Goal: Information Seeking & Learning: Check status

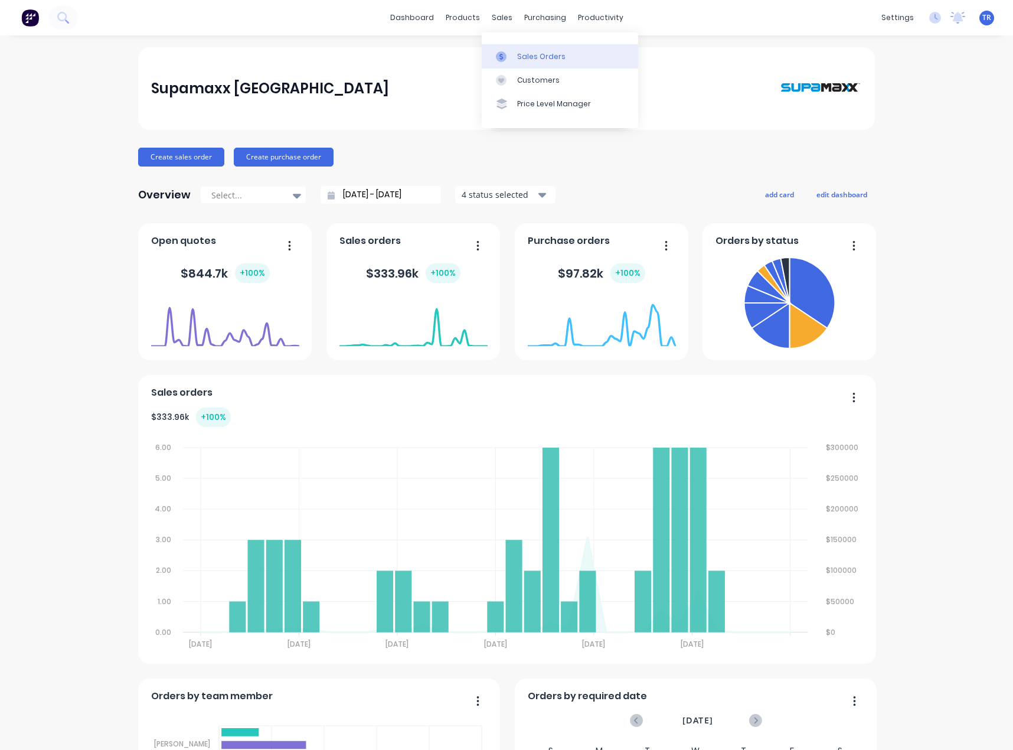
click at [504, 47] on link "Sales Orders" at bounding box center [560, 56] width 157 height 24
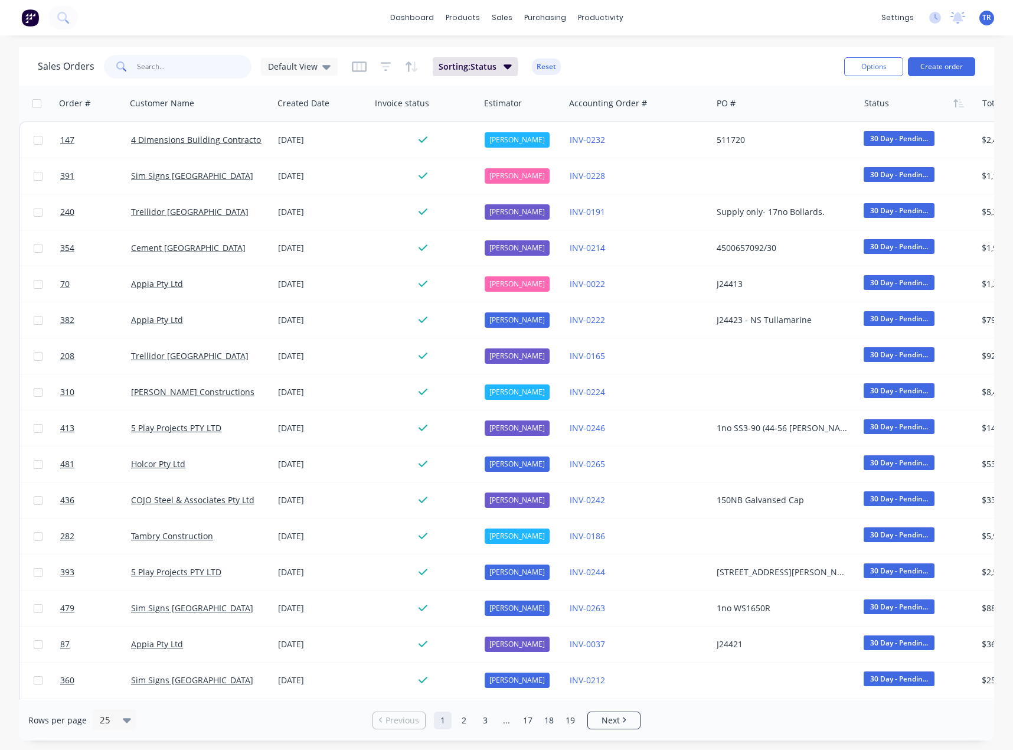
click at [182, 63] on input "text" at bounding box center [194, 67] width 115 height 24
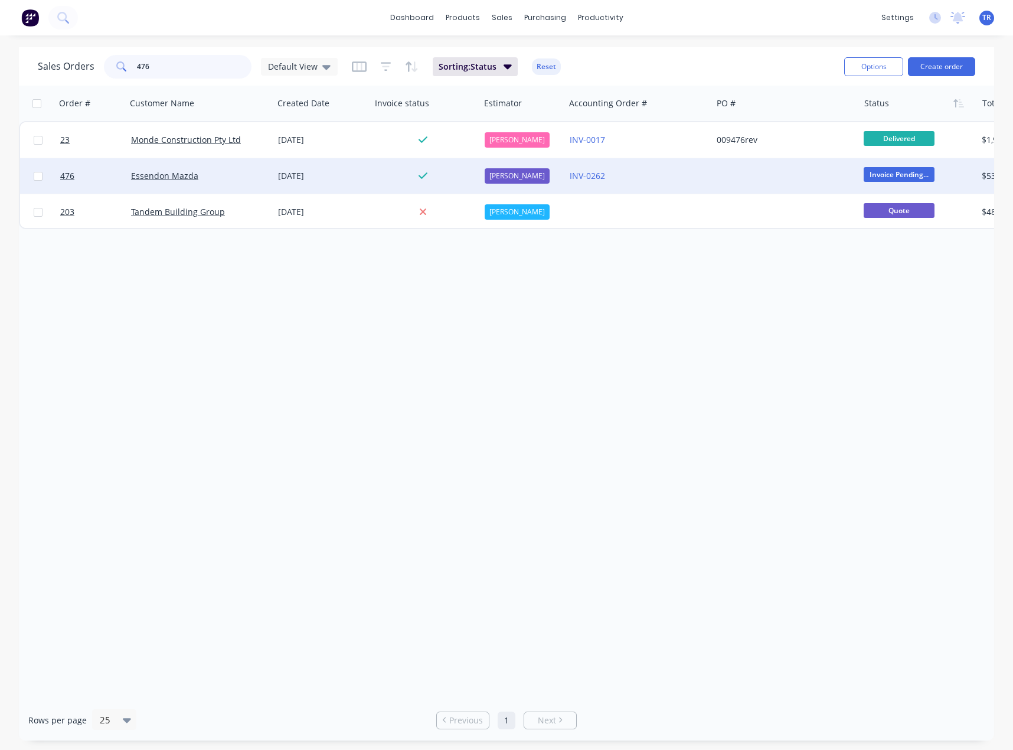
type input "476"
click at [243, 174] on div "Essendon Mazda" at bounding box center [196, 176] width 131 height 12
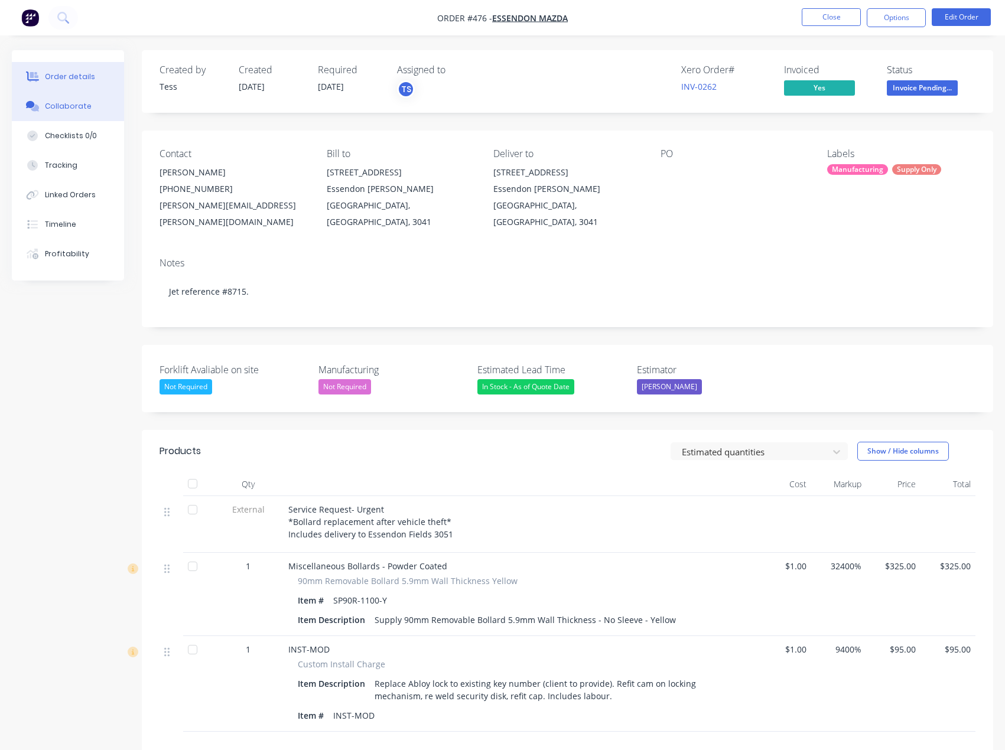
drag, startPoint x: 85, startPoint y: 117, endPoint x: 79, endPoint y: 116, distance: 5.9
click at [86, 115] on button "Collaborate" at bounding box center [68, 107] width 112 height 30
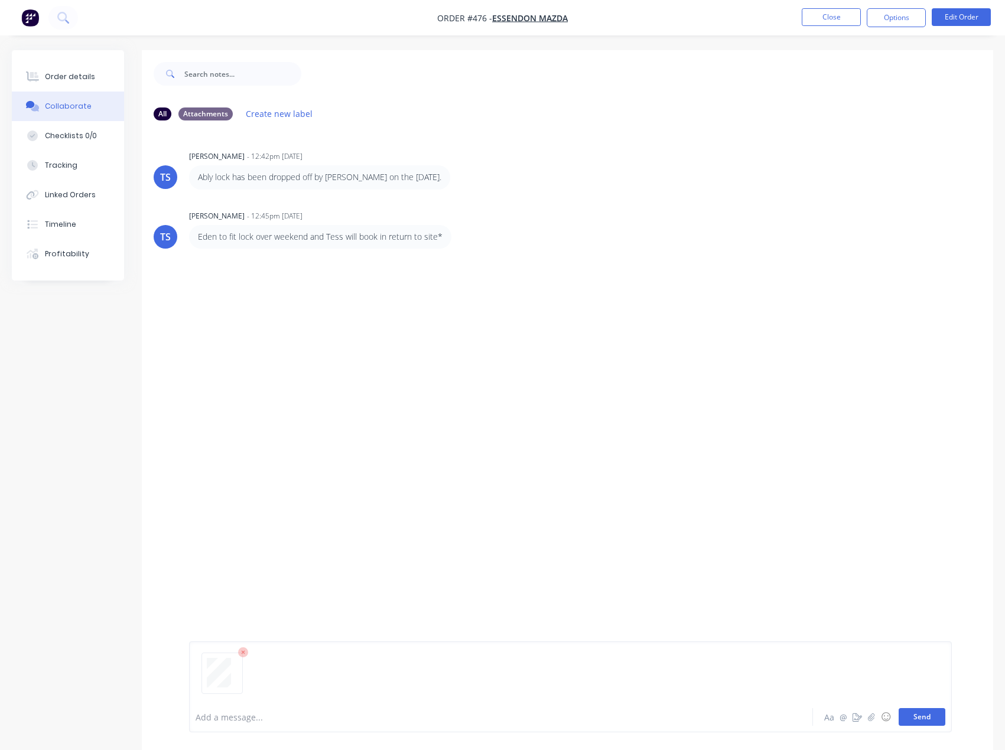
click at [928, 721] on button "Send" at bounding box center [921, 717] width 47 height 18
click at [790, 726] on div "Add a message... Aa @ ☺ Send" at bounding box center [570, 717] width 762 height 31
click at [790, 723] on div "Add a message... Aa @ ☺ Send" at bounding box center [569, 717] width 749 height 18
click at [711, 713] on div at bounding box center [477, 717] width 562 height 12
click at [924, 718] on button "Send" at bounding box center [921, 717] width 47 height 18
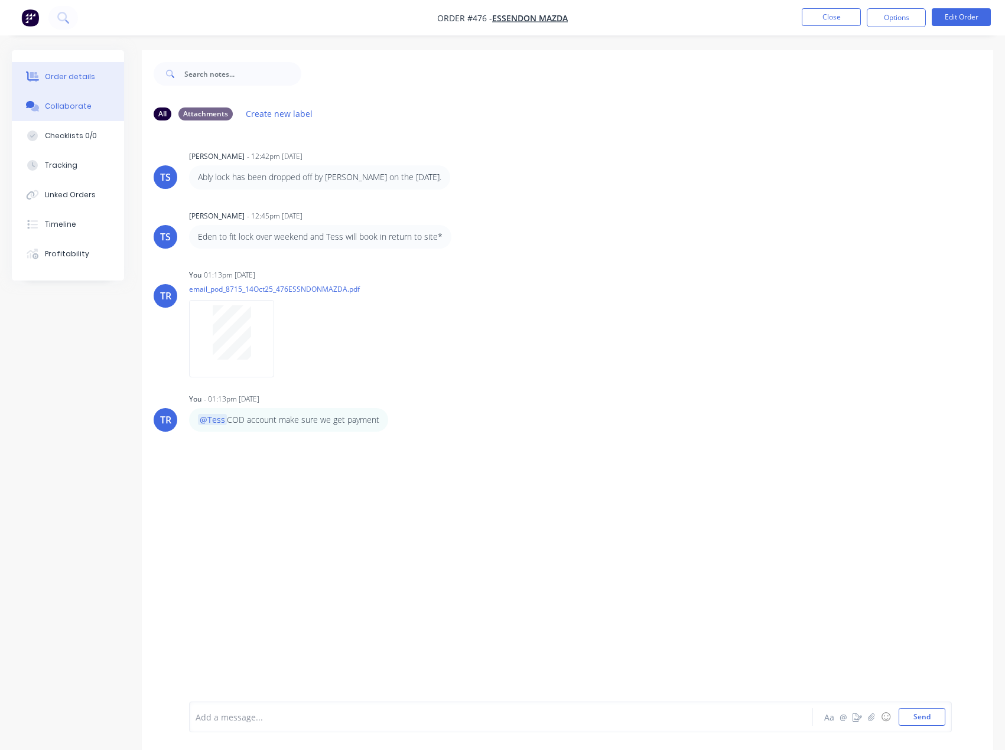
click at [79, 67] on button "Order details" at bounding box center [68, 77] width 112 height 30
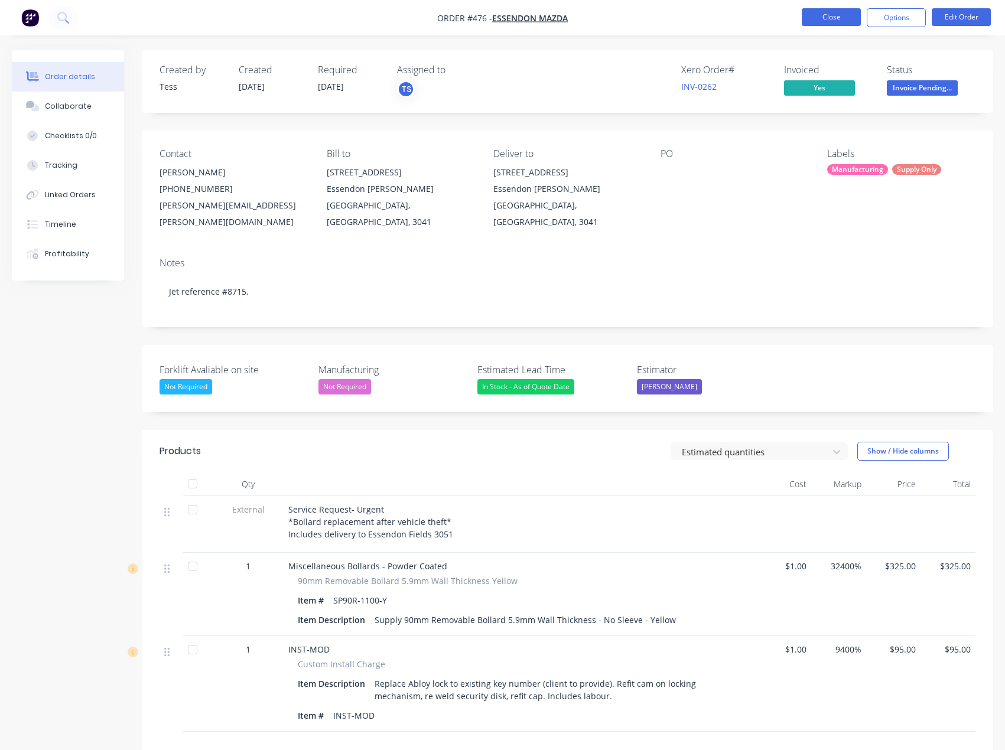
click at [806, 17] on button "Close" at bounding box center [830, 17] width 59 height 18
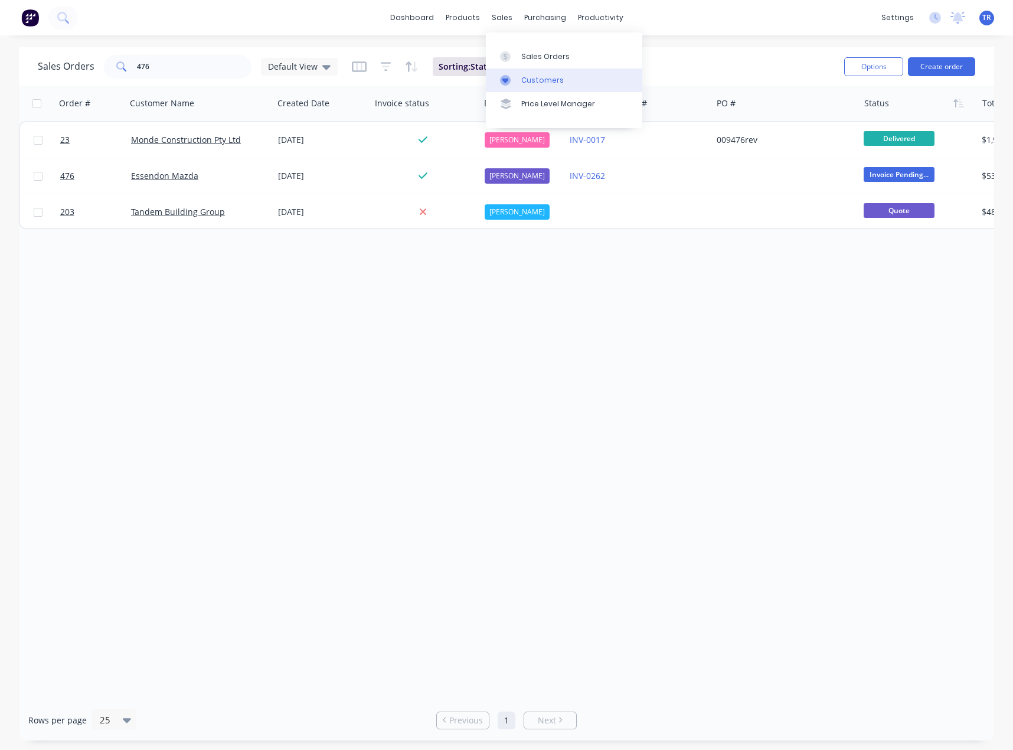
click at [529, 83] on div "Customers" at bounding box center [543, 80] width 43 height 11
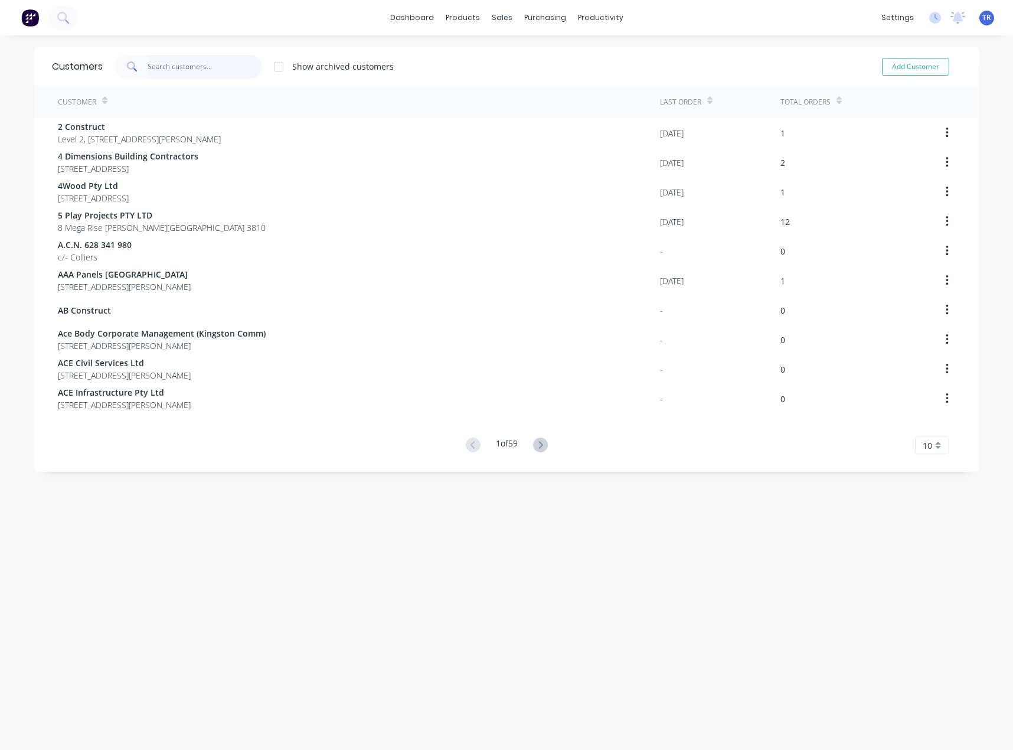
click at [207, 70] on input "text" at bounding box center [205, 67] width 115 height 24
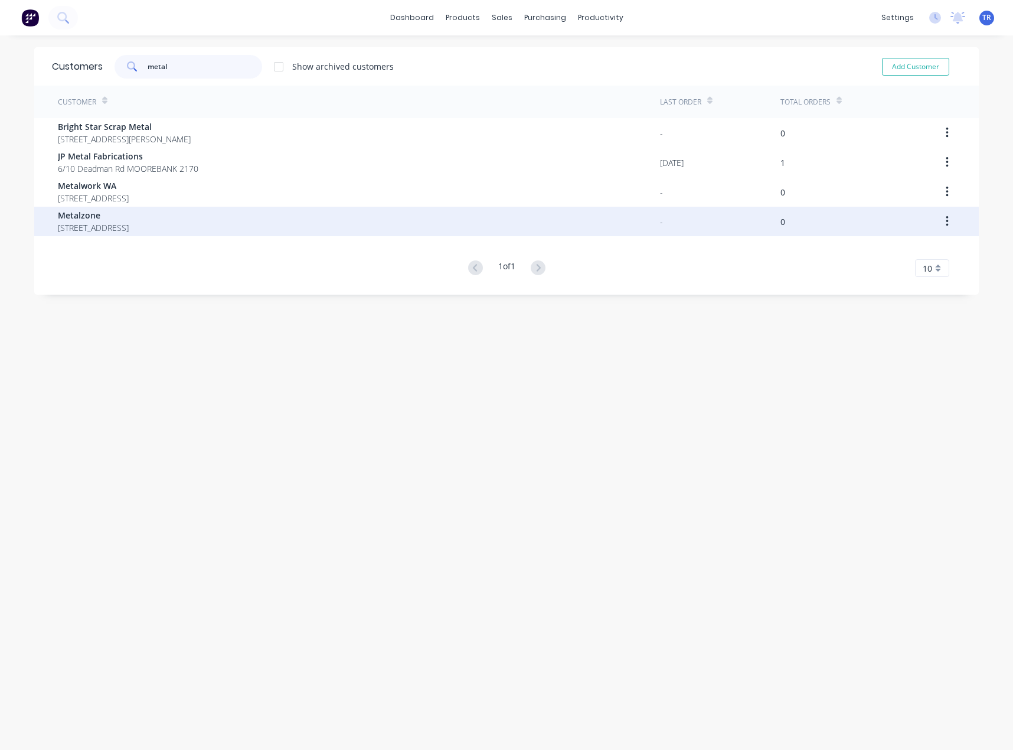
type input "metal"
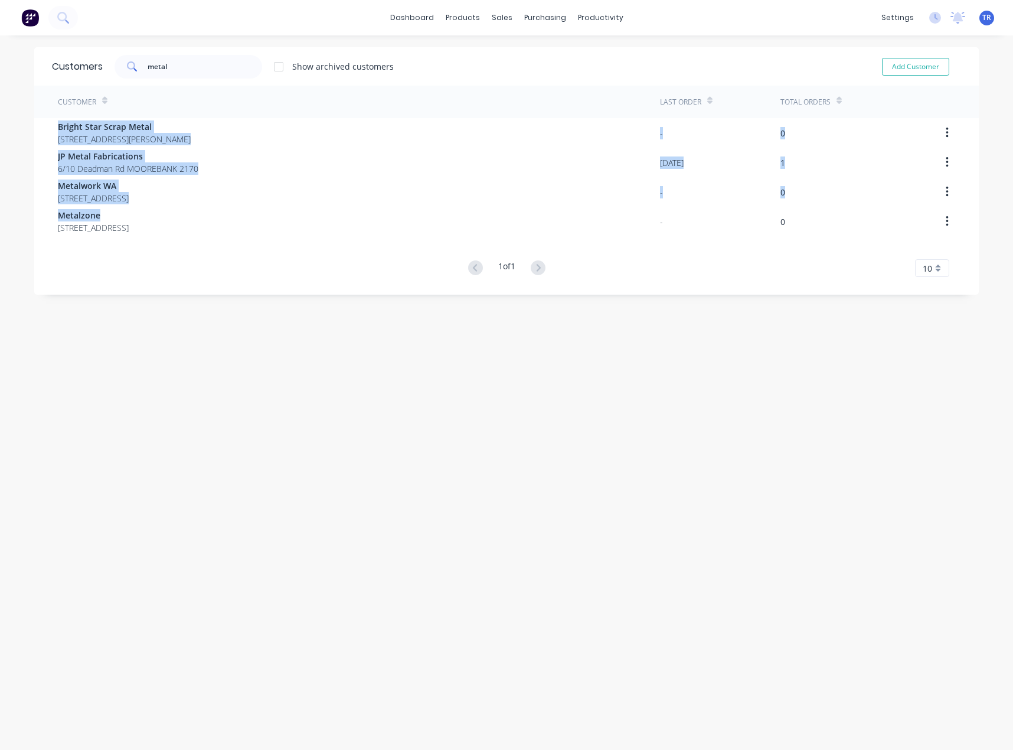
drag, startPoint x: 219, startPoint y: 217, endPoint x: 506, endPoint y: 39, distance: 337.6
click at [484, 43] on div "dashboard products sales purchasing productivity dashboard products Product Cat…" at bounding box center [506, 375] width 1013 height 750
click at [539, 77] on icon at bounding box center [533, 80] width 14 height 11
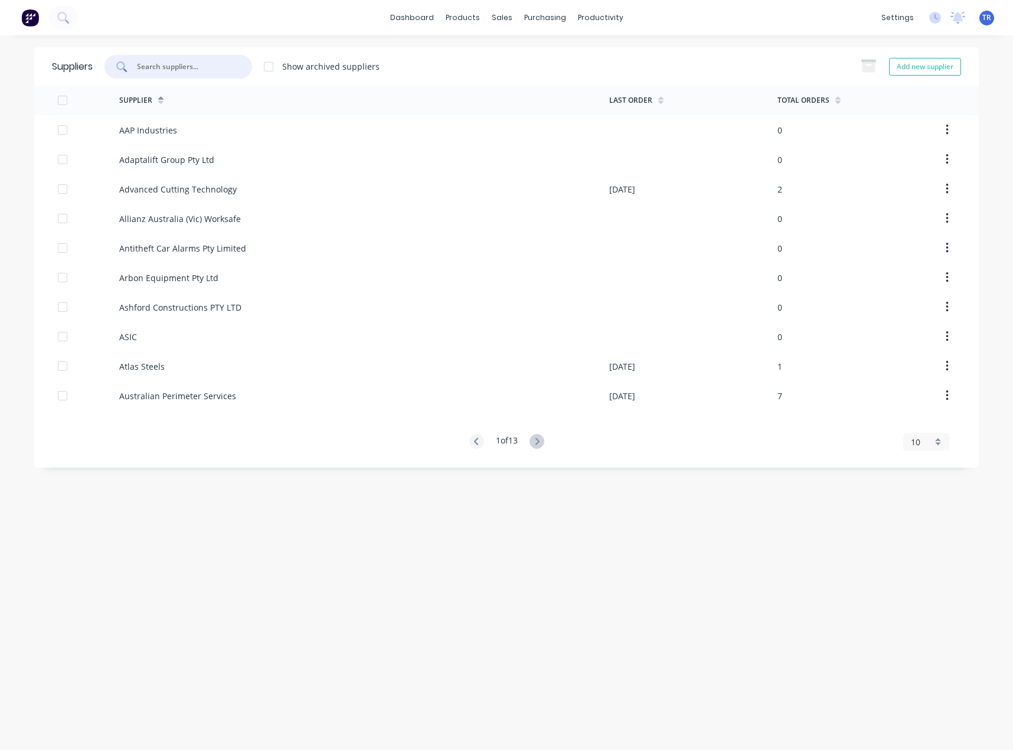
click at [214, 70] on input "text" at bounding box center [185, 67] width 98 height 12
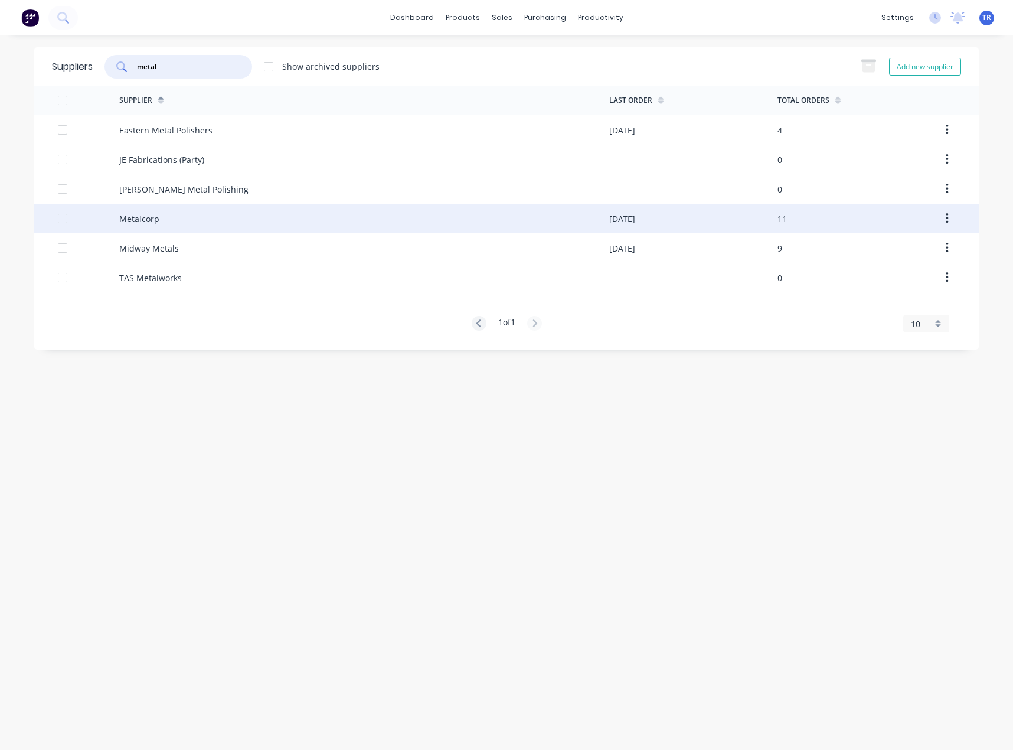
type input "metal"
click at [172, 221] on div "Metalcorp" at bounding box center [364, 219] width 490 height 30
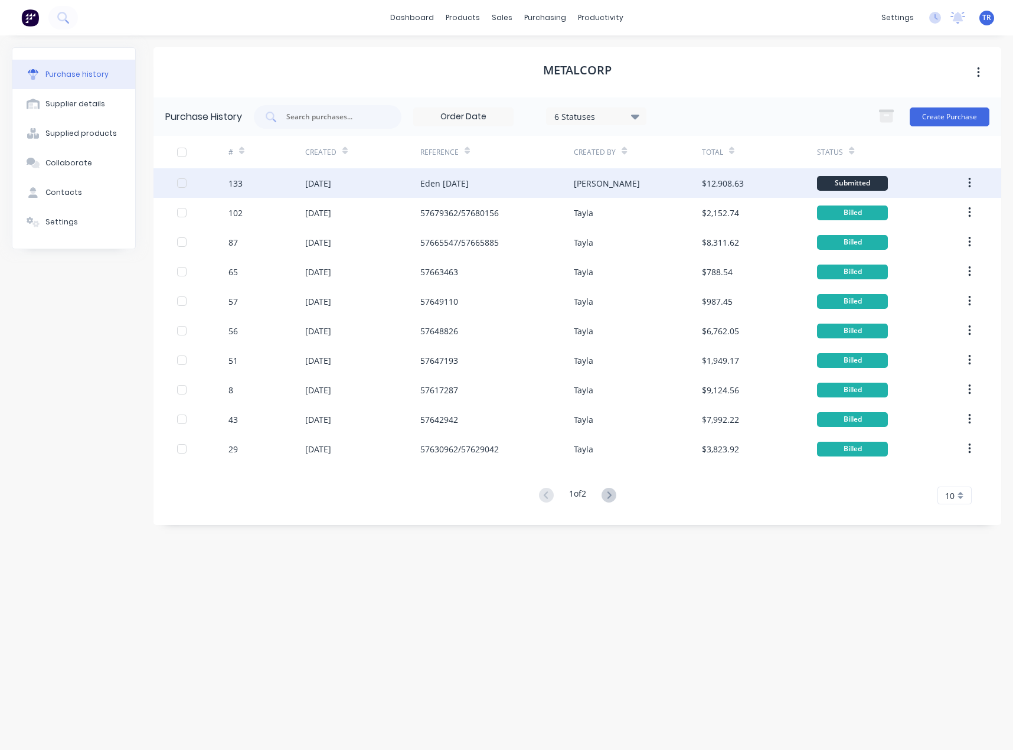
click at [464, 188] on div "Eden [DATE]" at bounding box center [445, 183] width 48 height 12
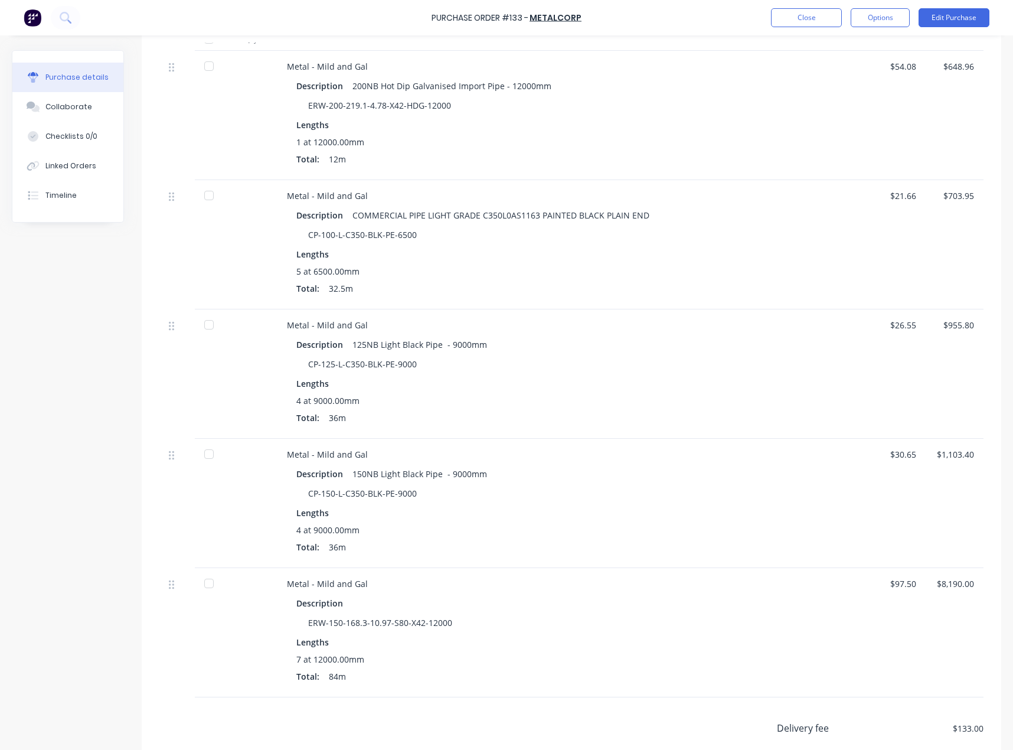
scroll to position [413, 0]
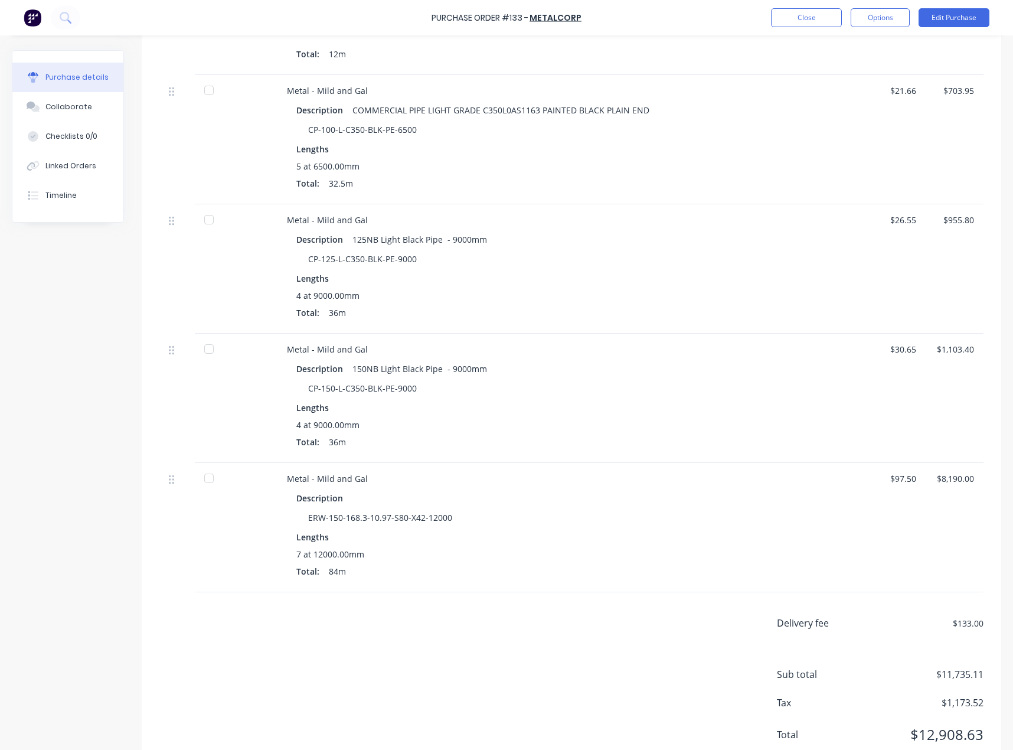
click at [208, 92] on div at bounding box center [209, 91] width 24 height 24
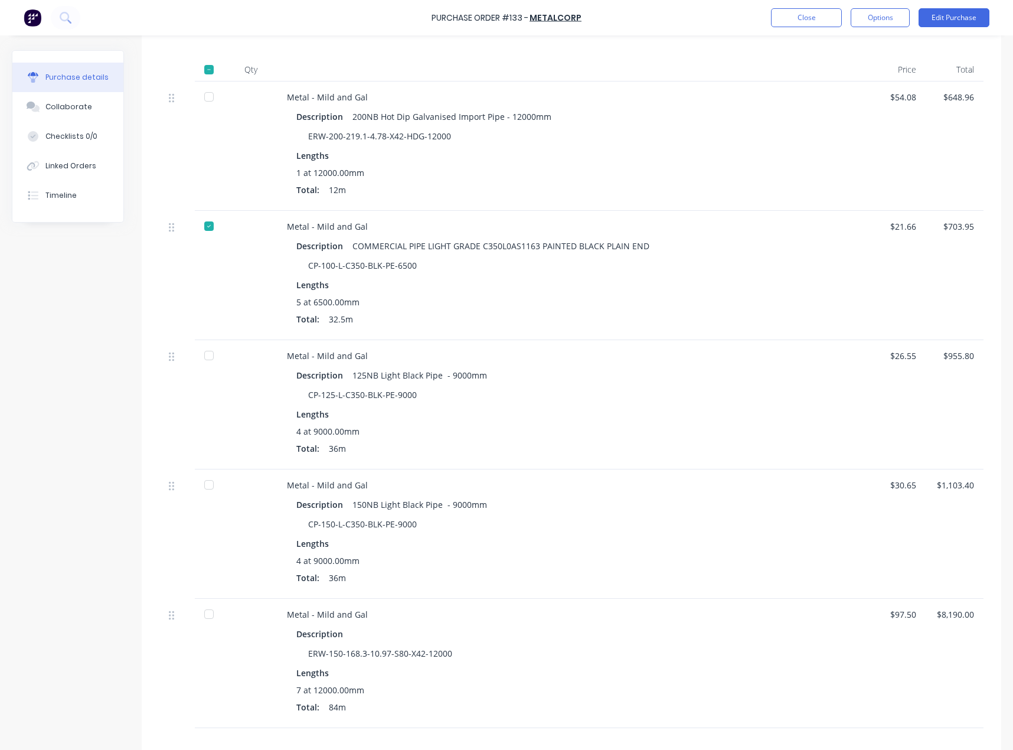
scroll to position [236, 0]
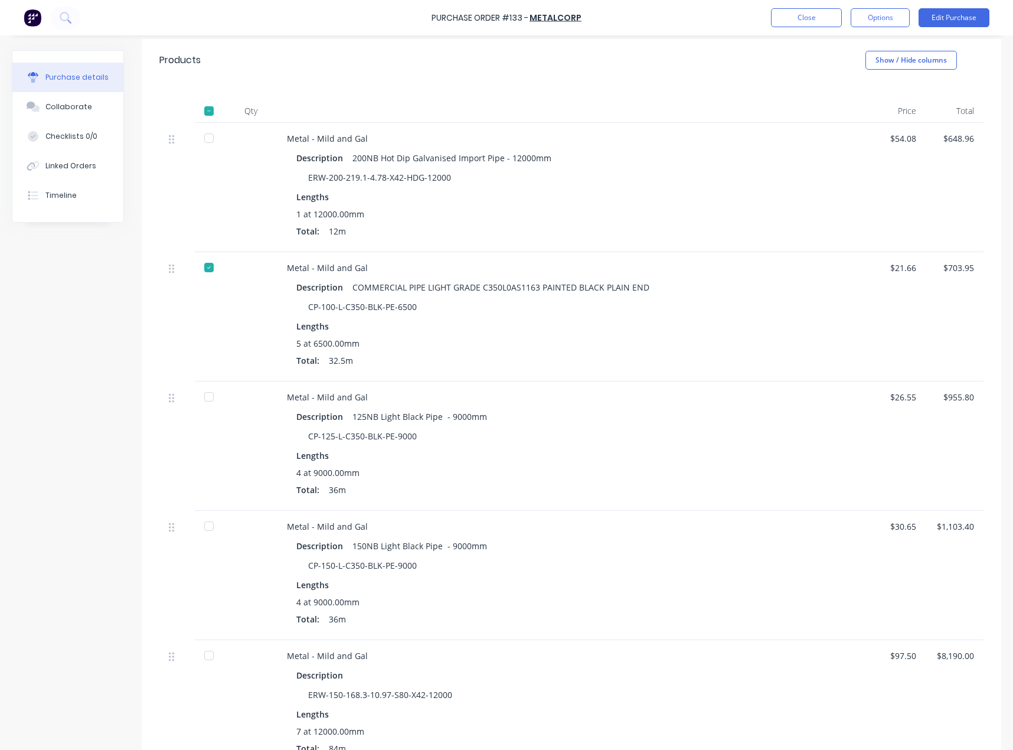
click at [211, 133] on div at bounding box center [209, 138] width 24 height 24
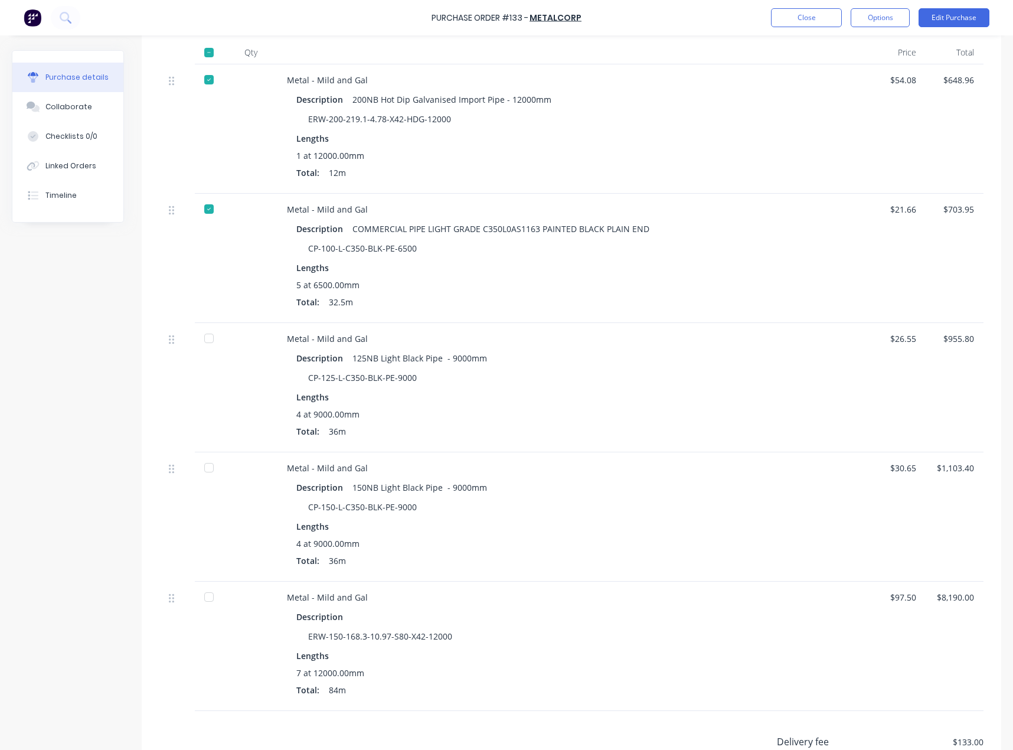
scroll to position [295, 0]
click at [203, 461] on div at bounding box center [209, 467] width 24 height 24
type textarea "x"
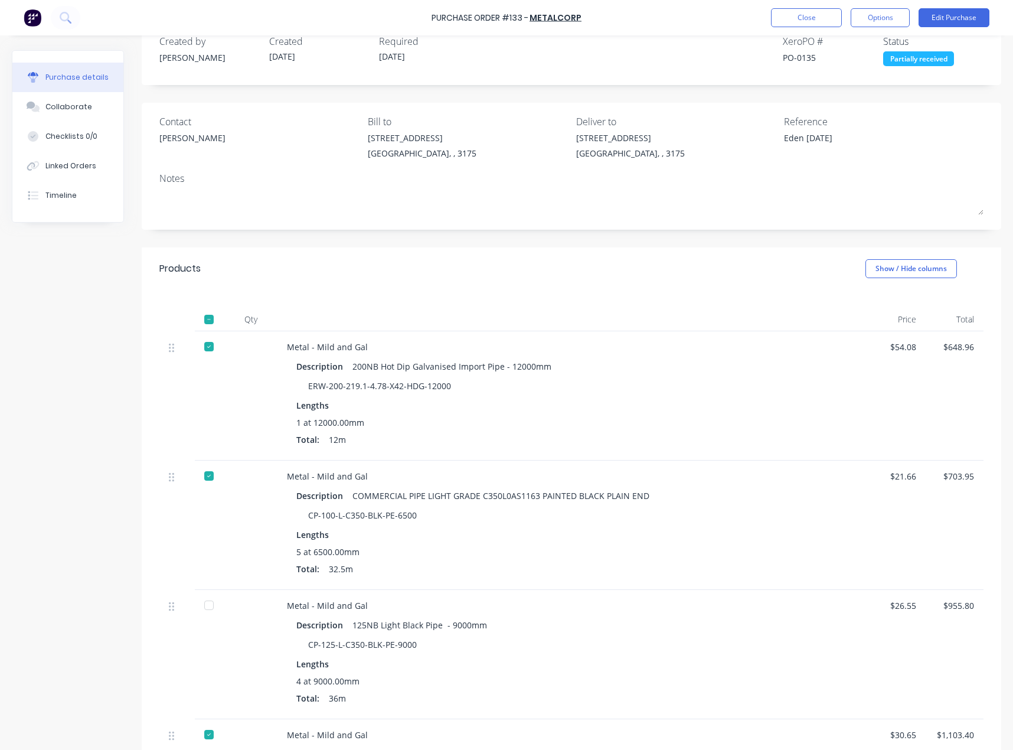
scroll to position [0, 0]
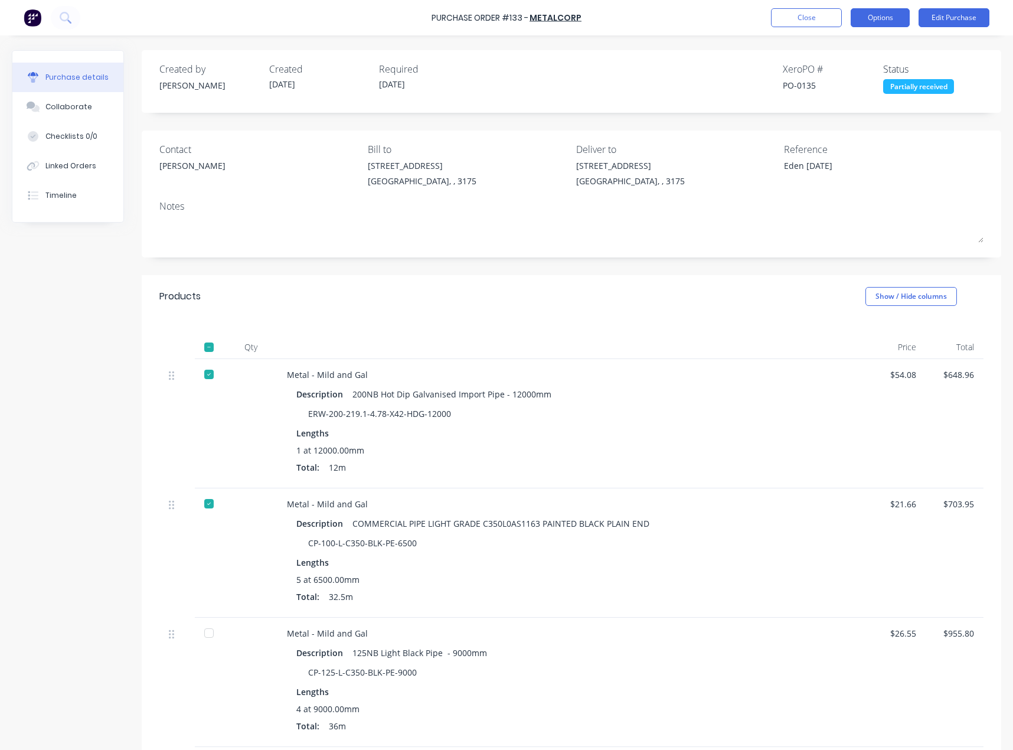
click at [876, 19] on button "Options" at bounding box center [880, 17] width 59 height 19
click at [47, 105] on div "Collaborate" at bounding box center [68, 107] width 47 height 11
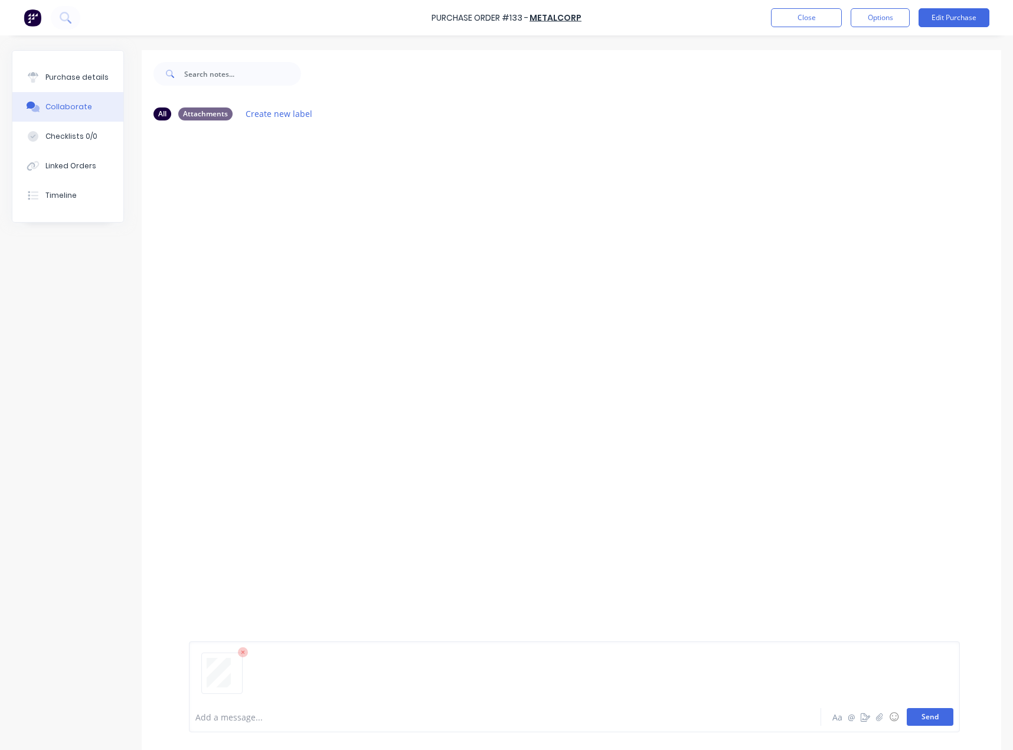
click at [911, 710] on button "Send" at bounding box center [930, 717] width 47 height 18
click at [814, 24] on button "Close" at bounding box center [806, 17] width 71 height 19
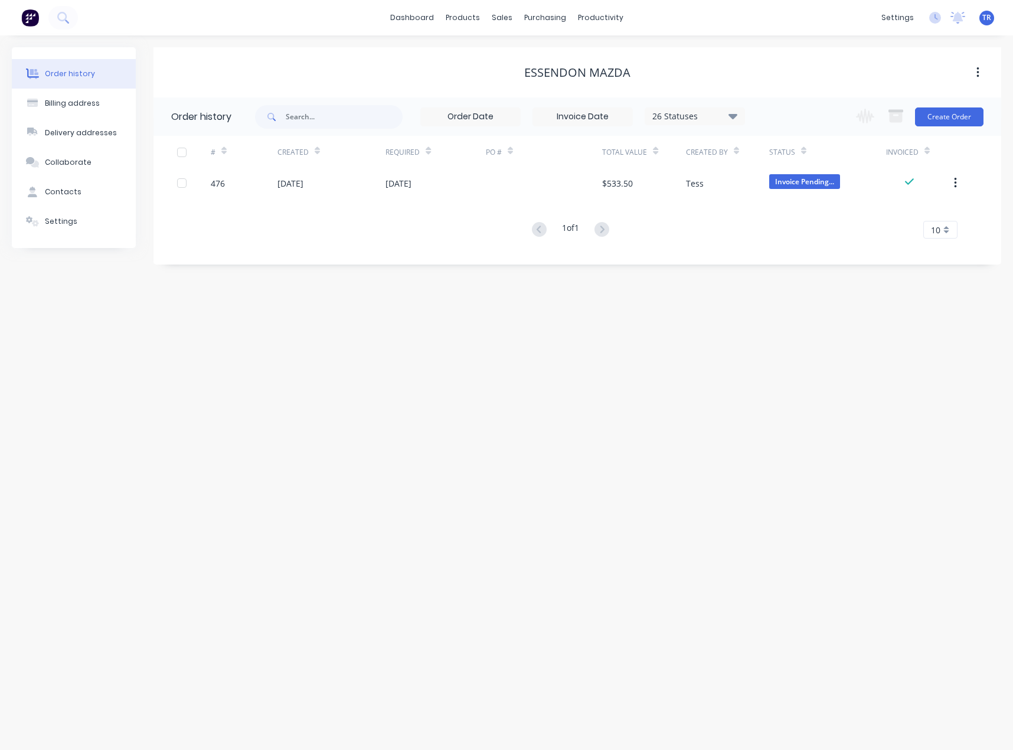
click at [54, 204] on button "Contacts" at bounding box center [74, 192] width 124 height 30
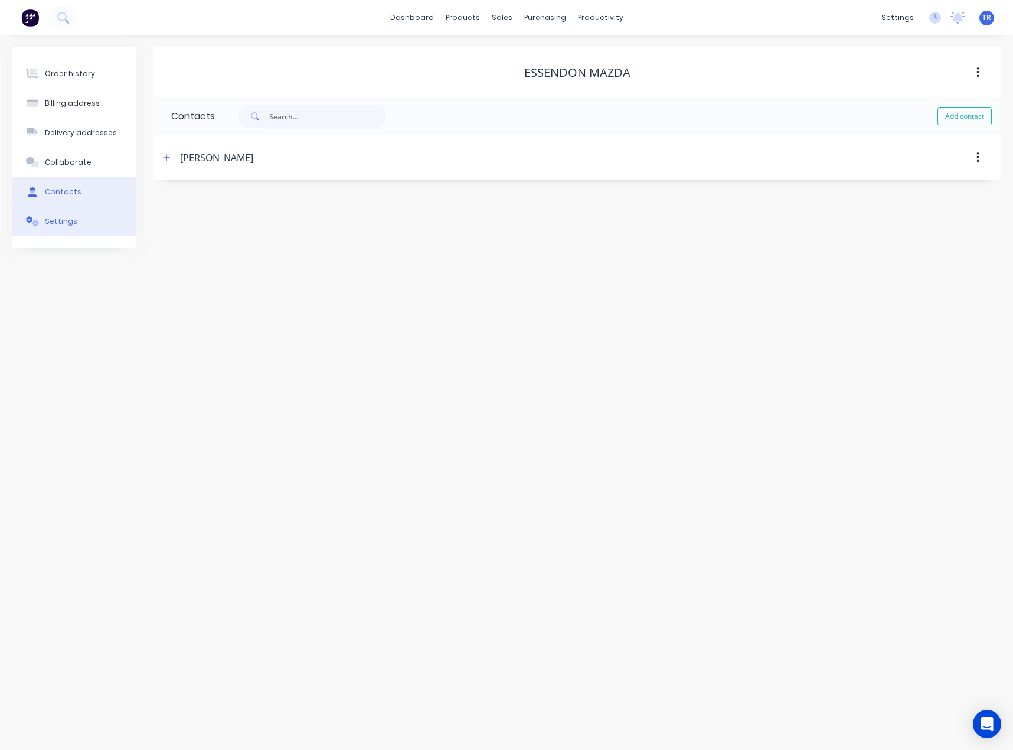
click at [57, 229] on button "Settings" at bounding box center [74, 222] width 124 height 30
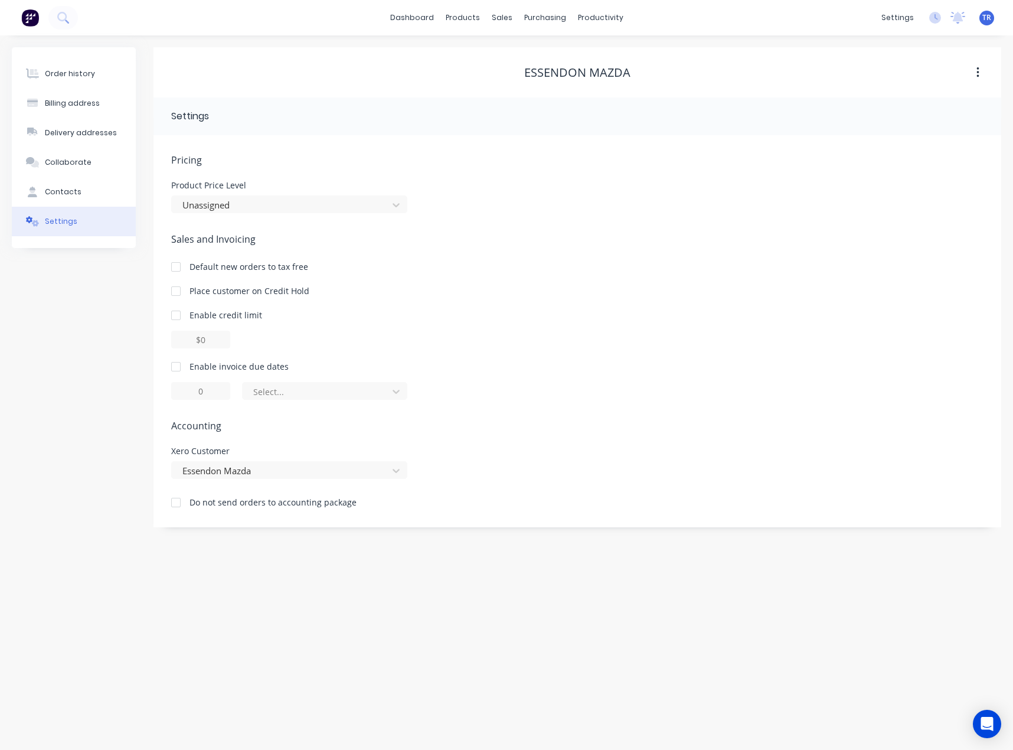
click at [173, 365] on div at bounding box center [176, 367] width 24 height 24
click at [279, 390] on div at bounding box center [317, 391] width 130 height 15
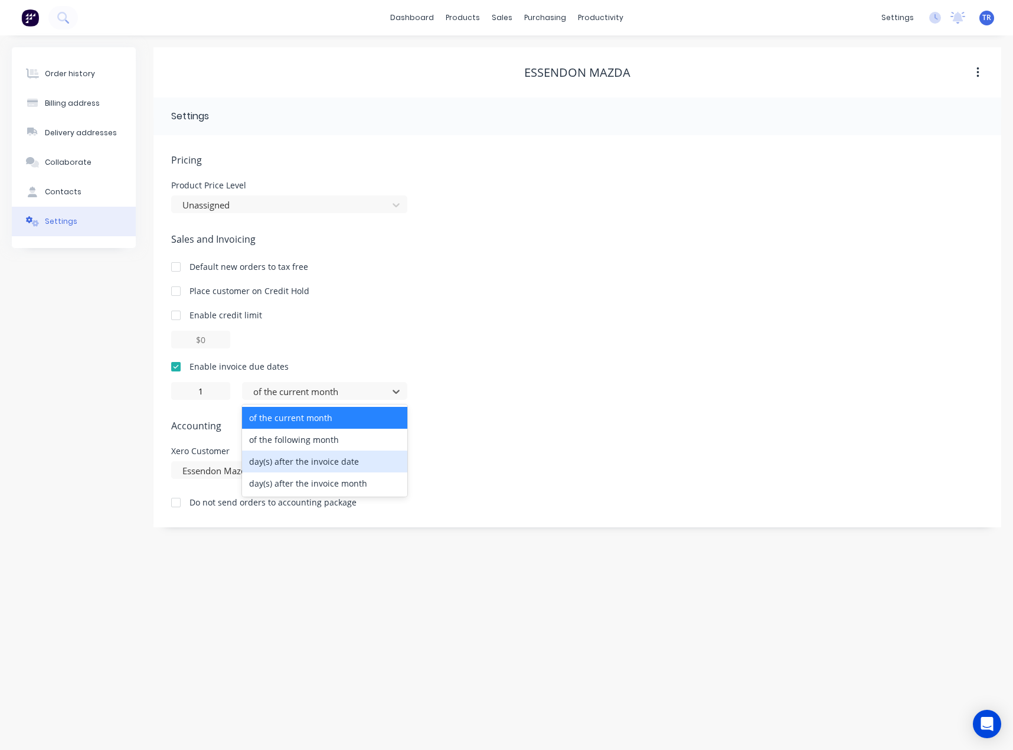
click at [301, 456] on div "day(s) after the invoice date" at bounding box center [324, 462] width 165 height 22
type input "0"
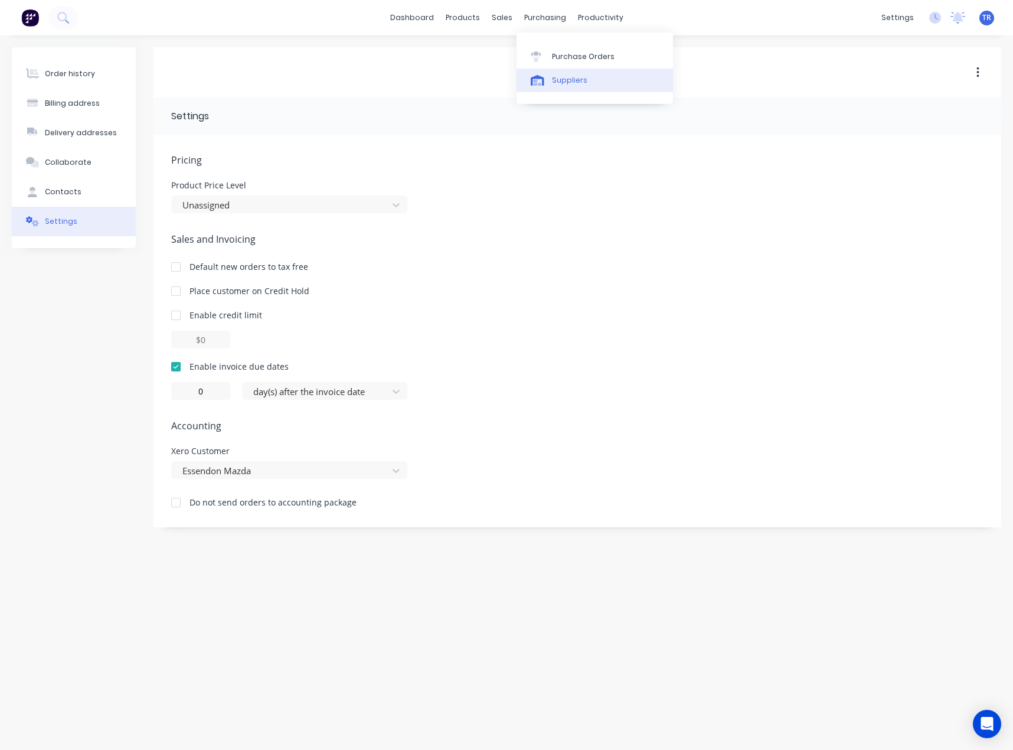
click at [552, 86] on link "Suppliers" at bounding box center [595, 81] width 157 height 24
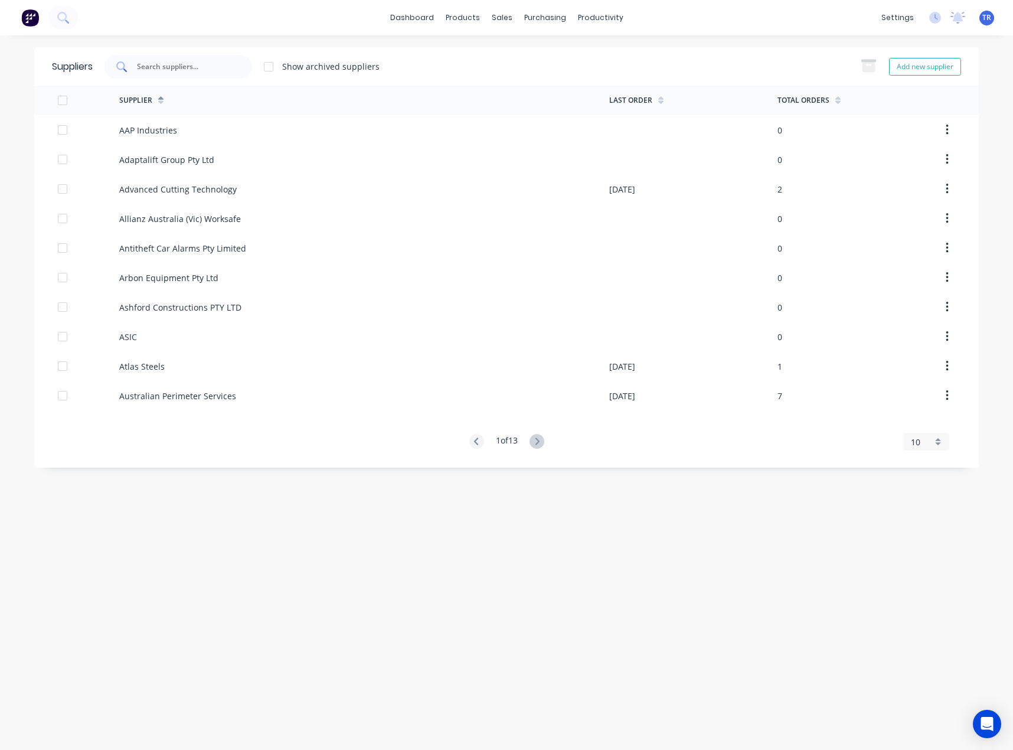
click at [177, 60] on div at bounding box center [179, 67] width 148 height 24
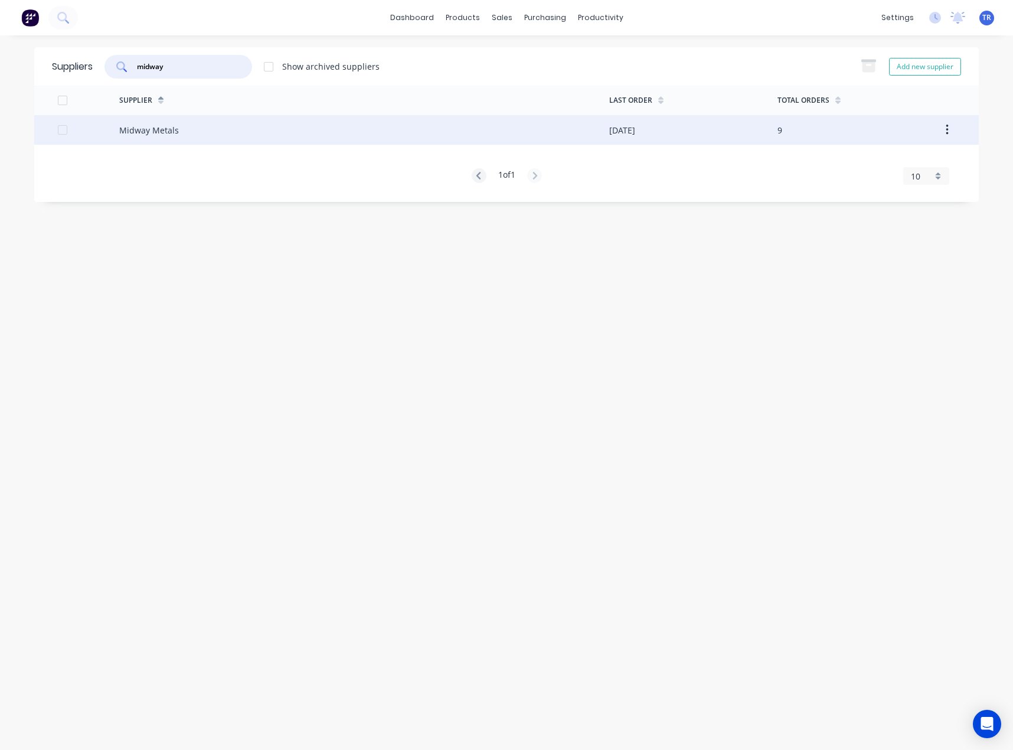
type input "midway"
click at [221, 135] on div "Midway Metals" at bounding box center [364, 130] width 490 height 30
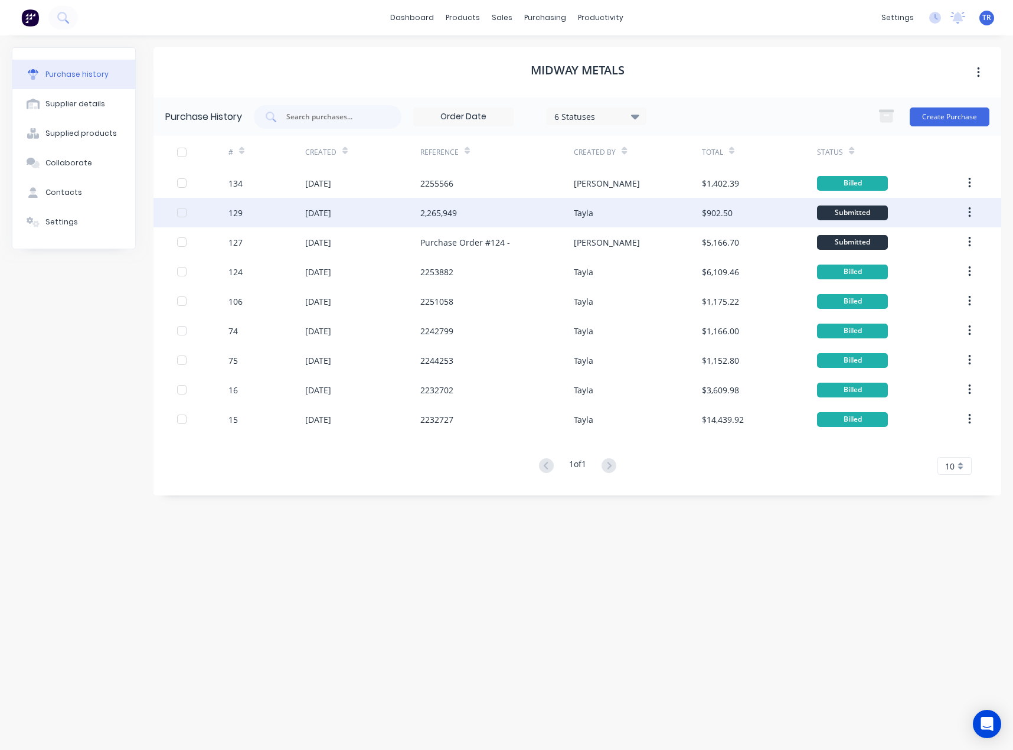
click at [427, 219] on div "2,265,949" at bounding box center [439, 213] width 37 height 12
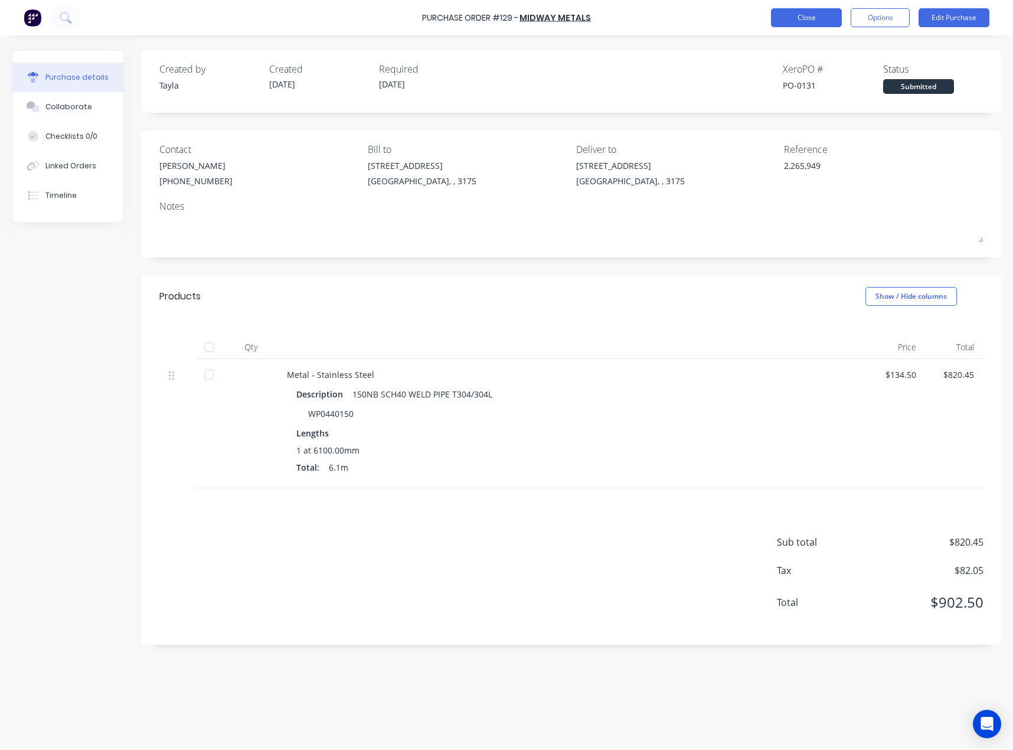
click at [805, 22] on button "Close" at bounding box center [806, 17] width 71 height 19
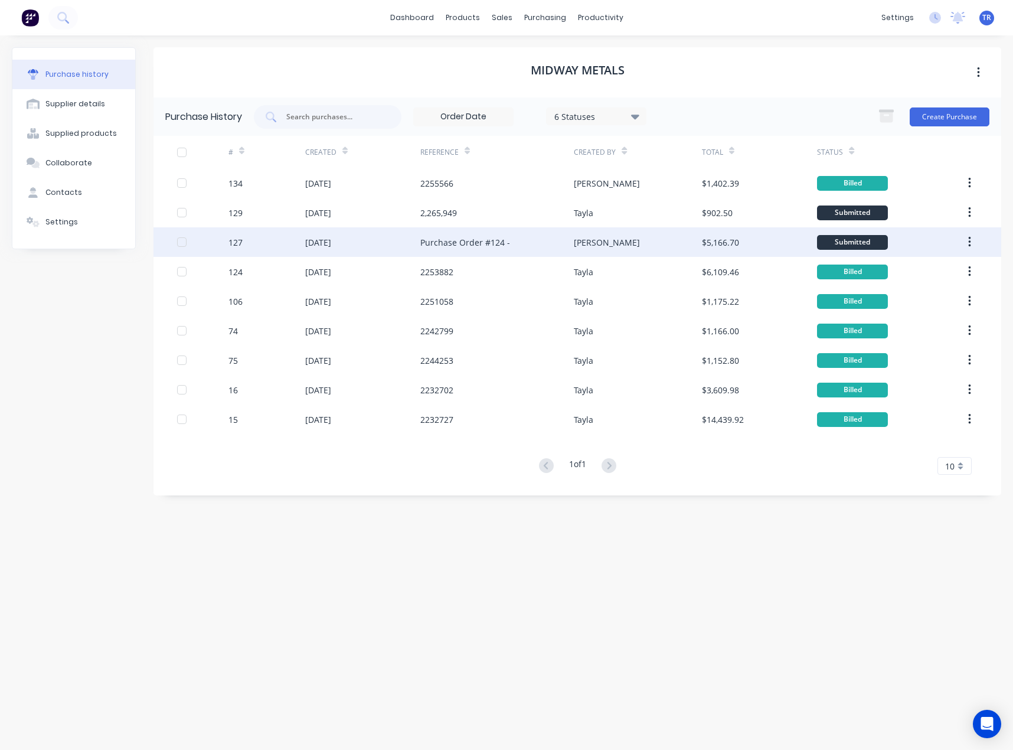
click at [444, 248] on div "Purchase Order #124 -" at bounding box center [466, 242] width 90 height 12
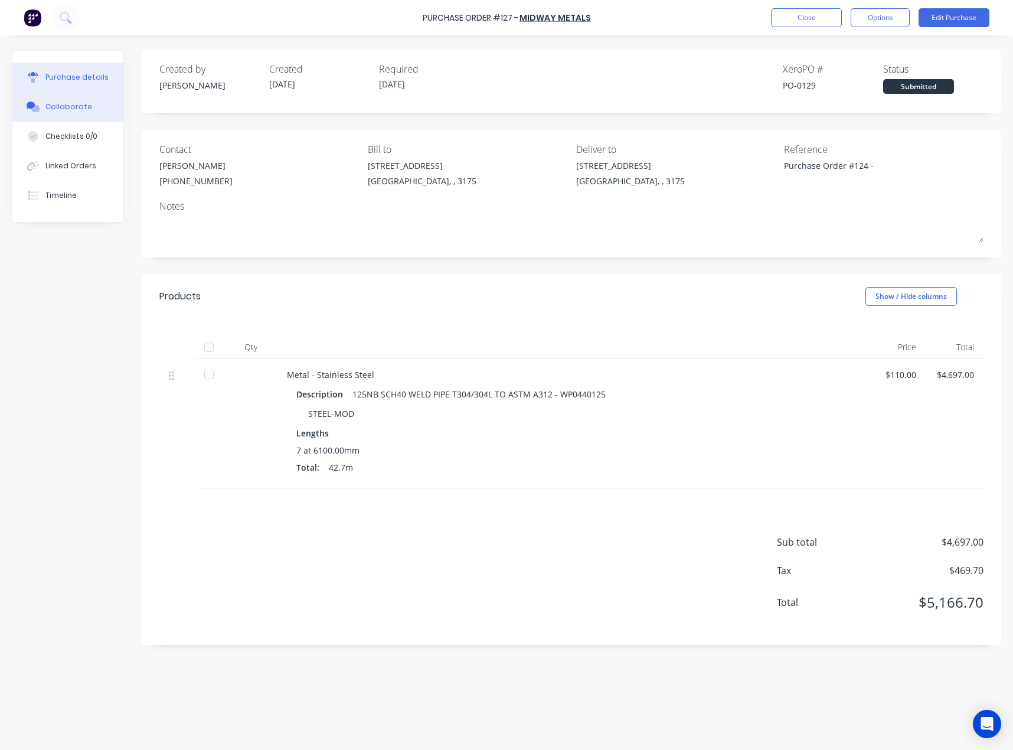
click at [102, 104] on button "Collaborate" at bounding box center [67, 107] width 111 height 30
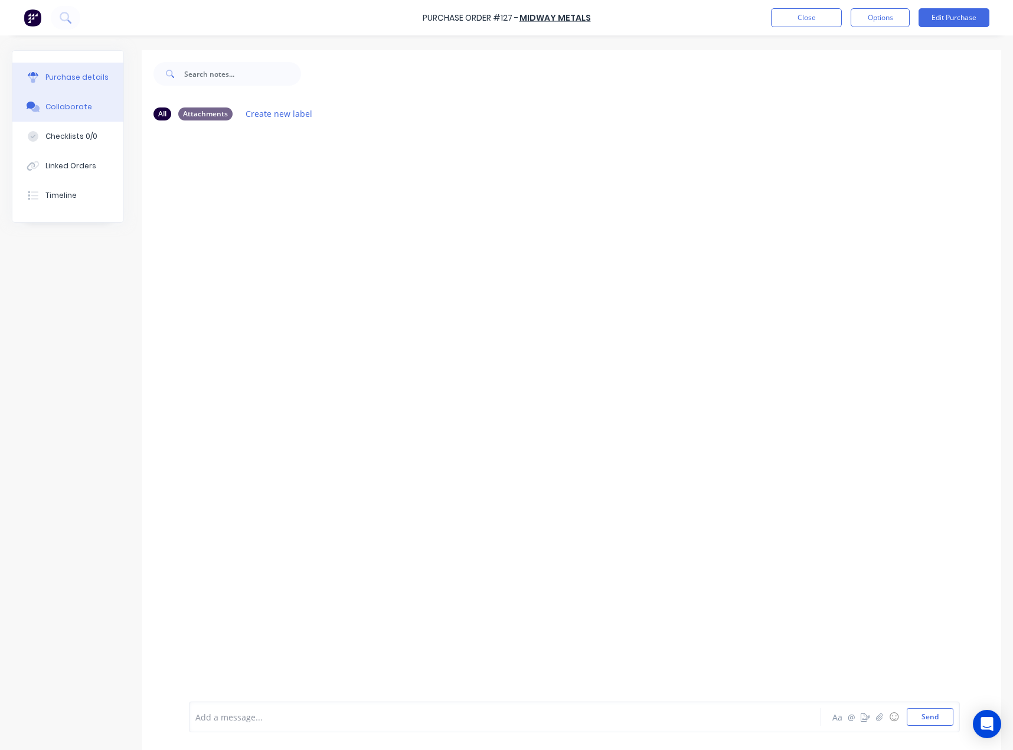
click at [91, 76] on div "Purchase details" at bounding box center [76, 77] width 63 height 11
type textarea "x"
